Goal: Information Seeking & Learning: Learn about a topic

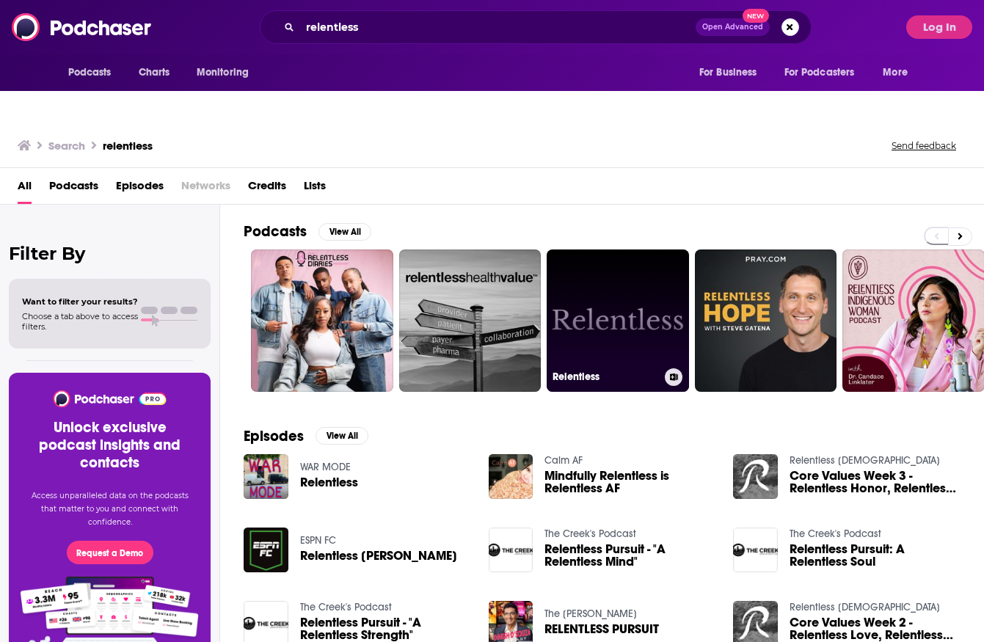
click at [659, 275] on link "Relentless" at bounding box center [618, 321] width 142 height 142
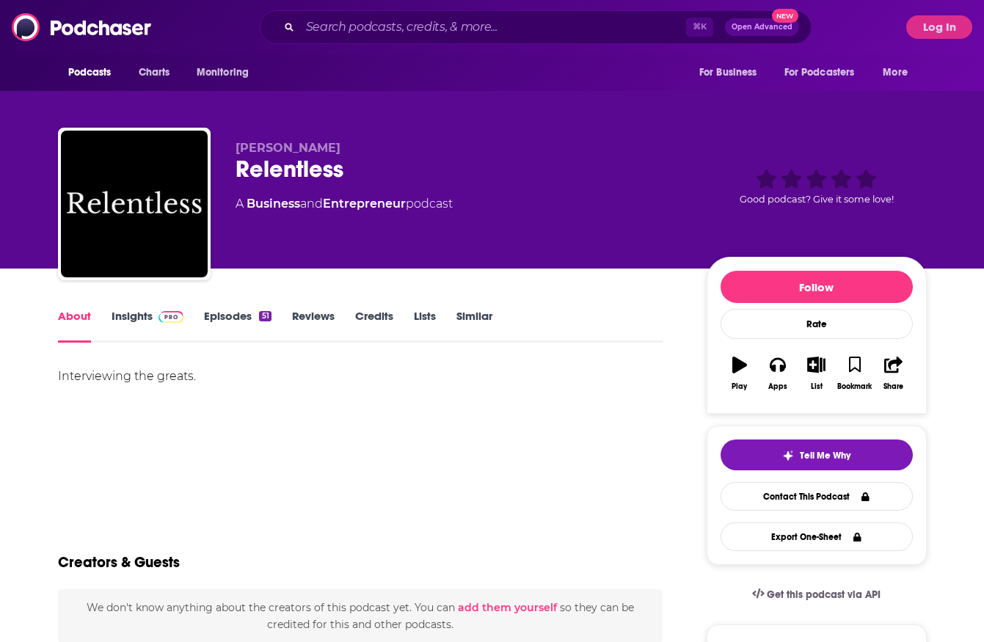
click at [237, 309] on link "Episodes 51" at bounding box center [237, 326] width 67 height 34
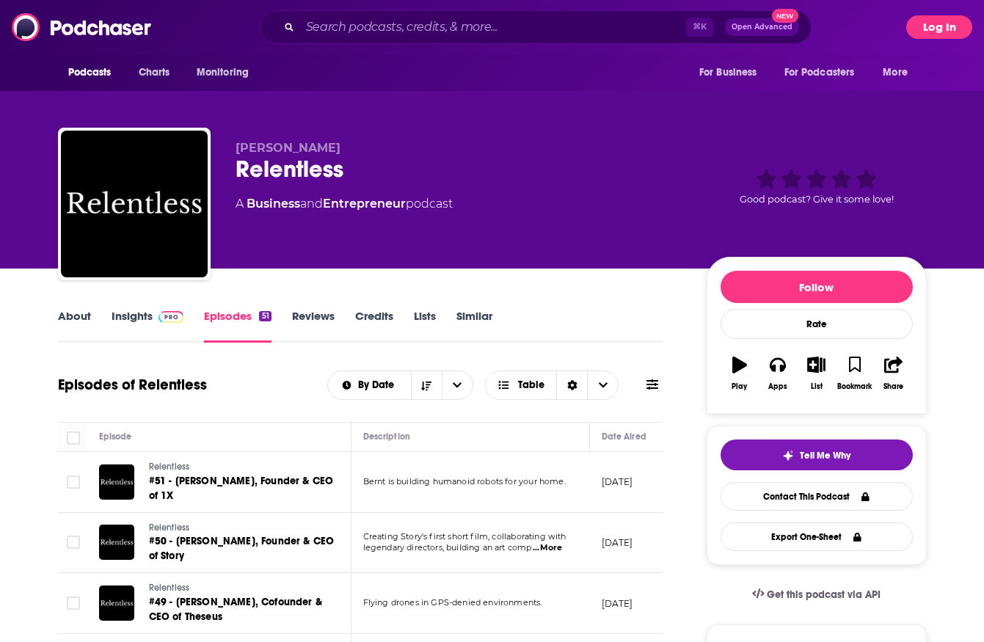
click at [925, 25] on button "Log In" at bounding box center [939, 26] width 66 height 23
